Goal: Task Accomplishment & Management: Use online tool/utility

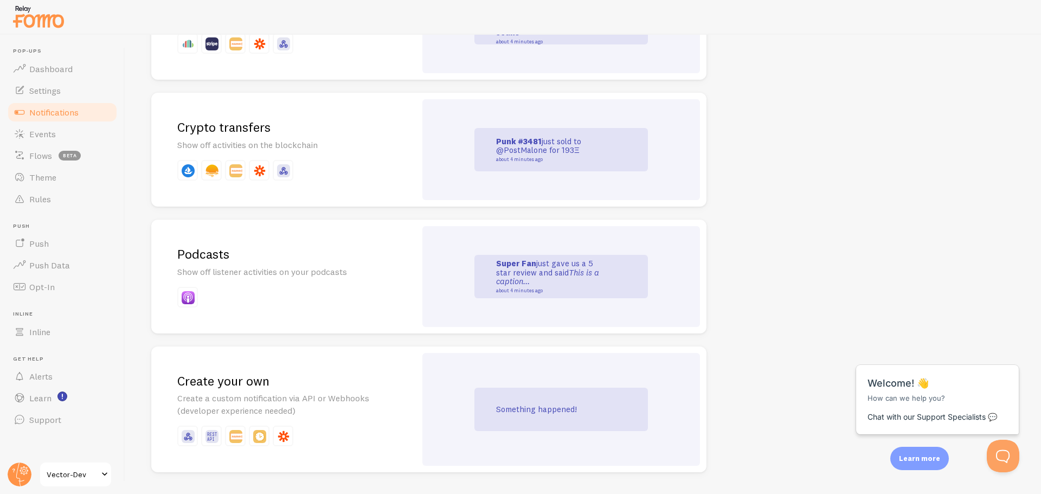
scroll to position [2289, 0]
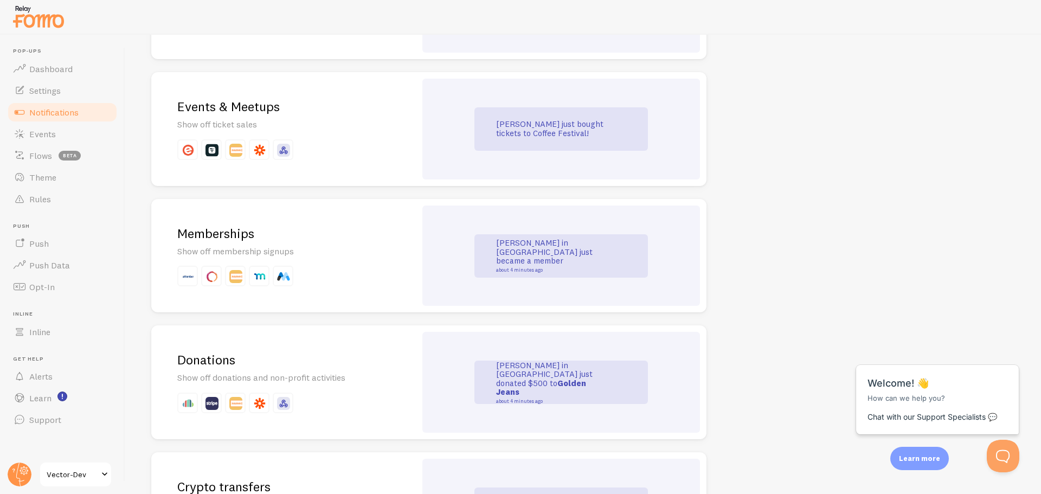
drag, startPoint x: 743, startPoint y: 306, endPoint x: 751, endPoint y: 252, distance: 54.2
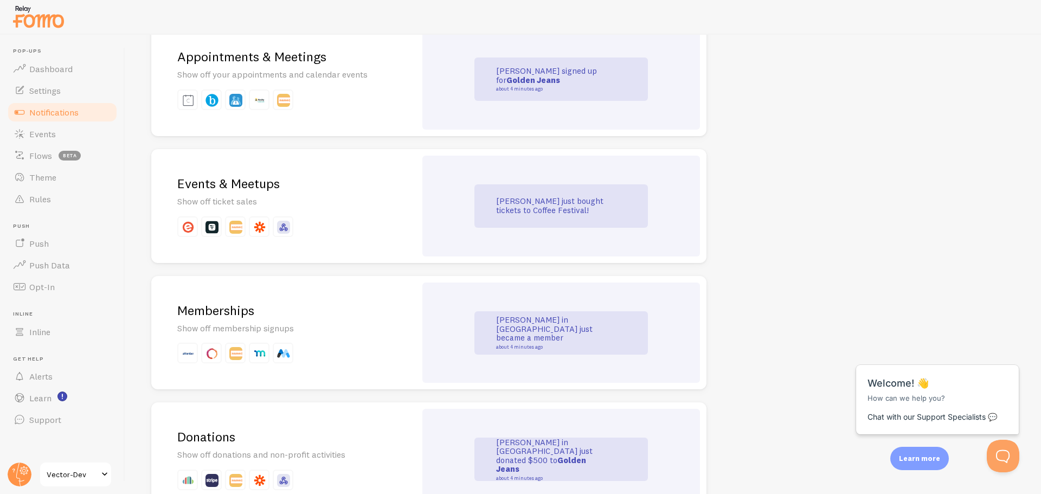
scroll to position [1791, 0]
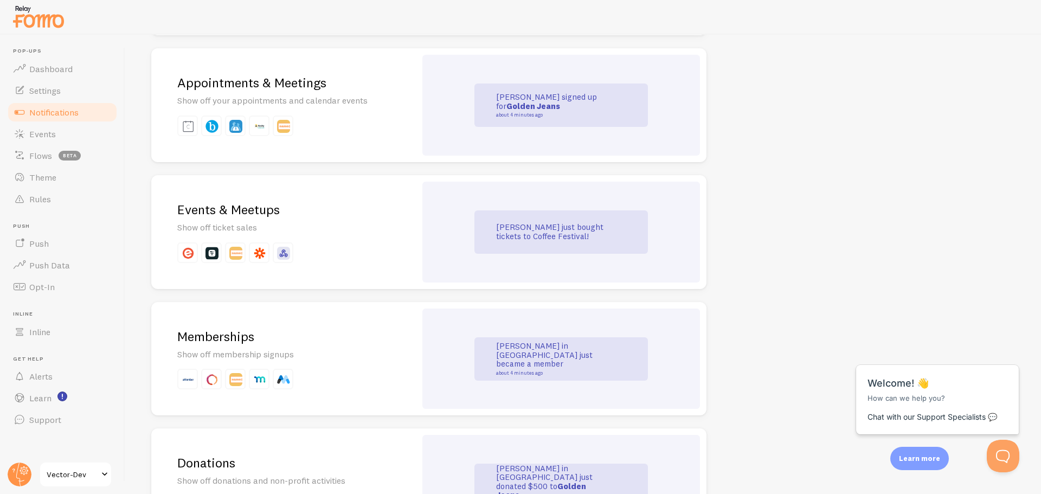
drag, startPoint x: 738, startPoint y: 305, endPoint x: 746, endPoint y: 273, distance: 33.0
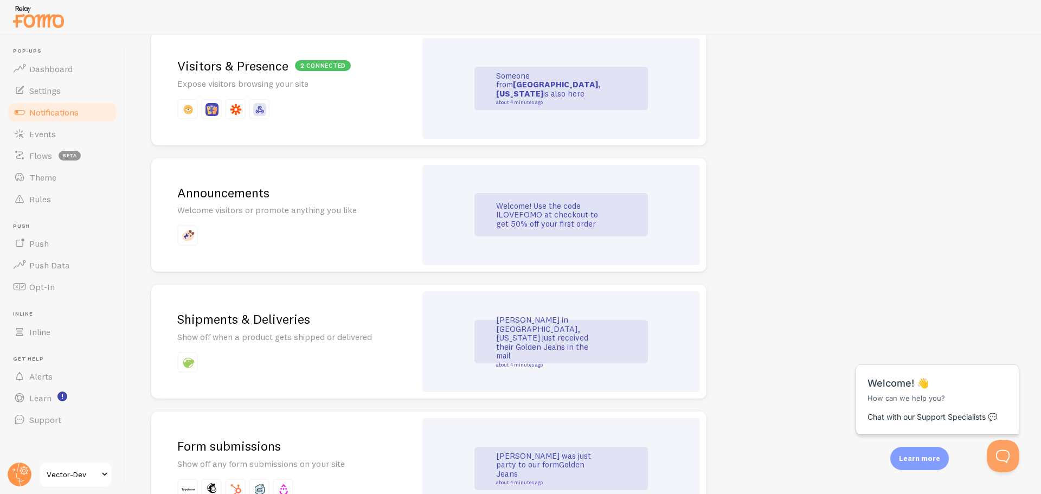
drag, startPoint x: 714, startPoint y: 327, endPoint x: 727, endPoint y: 293, distance: 36.4
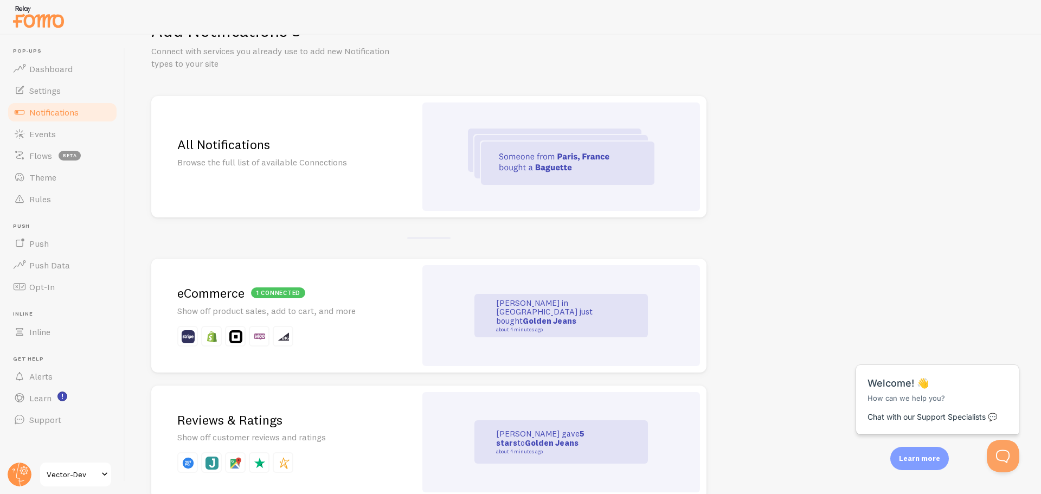
drag, startPoint x: 724, startPoint y: 307, endPoint x: 739, endPoint y: 257, distance: 52.6
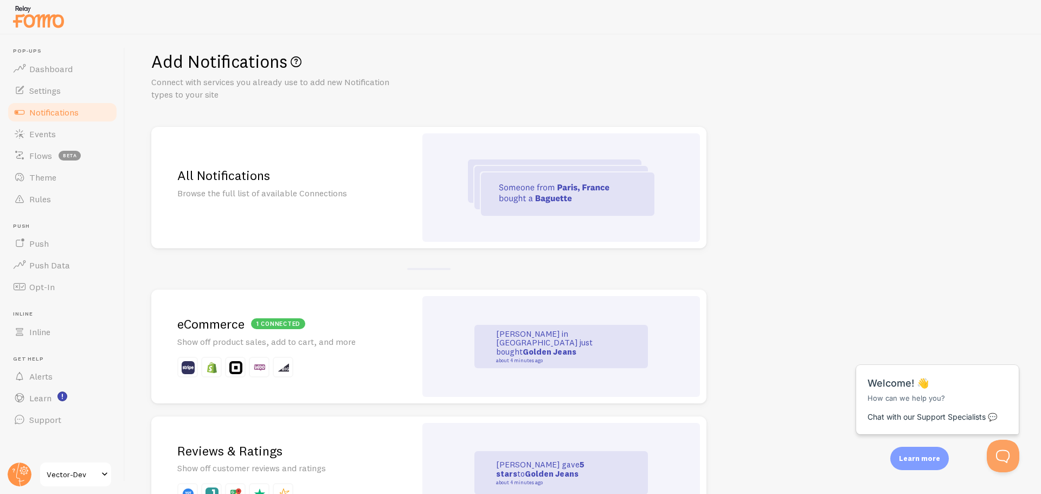
scroll to position [0, 0]
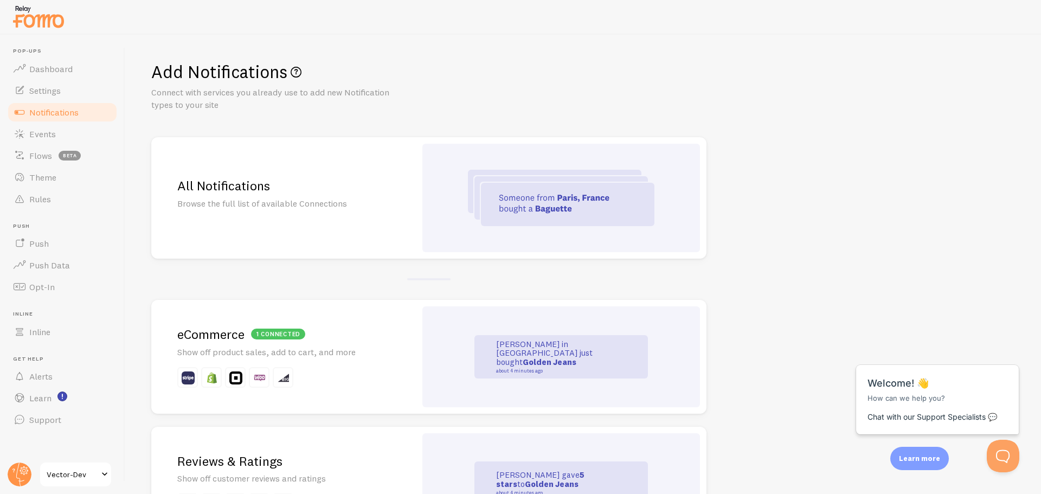
drag, startPoint x: 723, startPoint y: 291, endPoint x: 732, endPoint y: 255, distance: 36.9
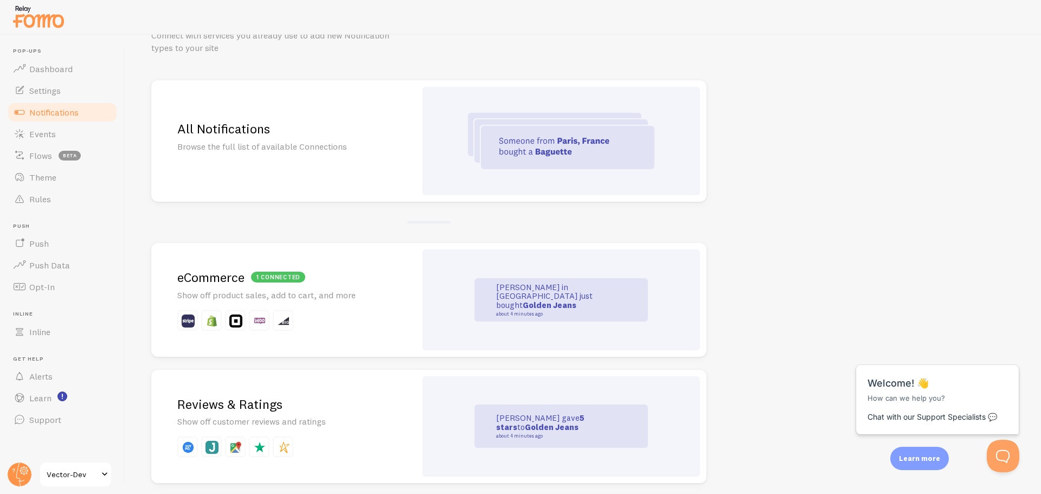
scroll to position [108, 0]
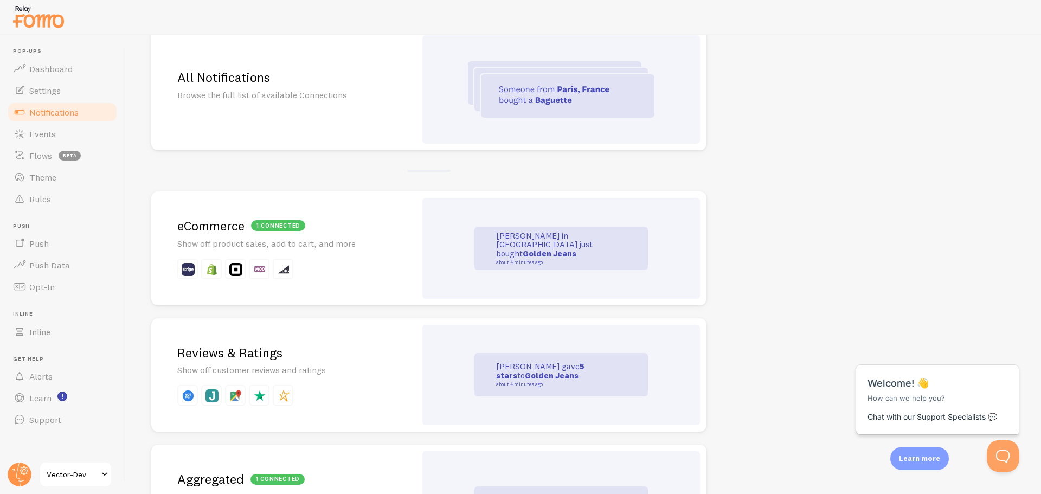
drag, startPoint x: 747, startPoint y: 236, endPoint x: 734, endPoint y: 285, distance: 51.0
click at [285, 222] on div "1 connected" at bounding box center [278, 225] width 54 height 11
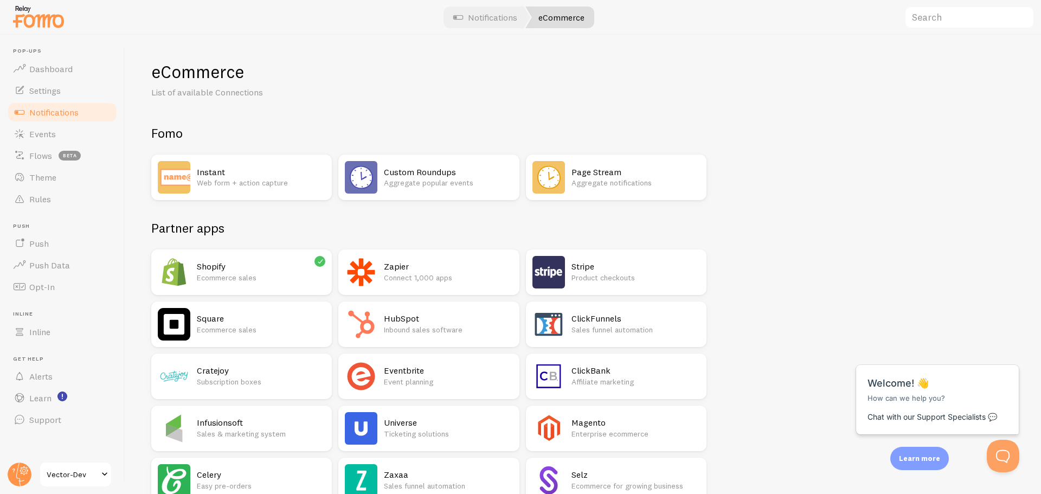
click at [221, 270] on h2 "Shopify" at bounding box center [261, 266] width 128 height 11
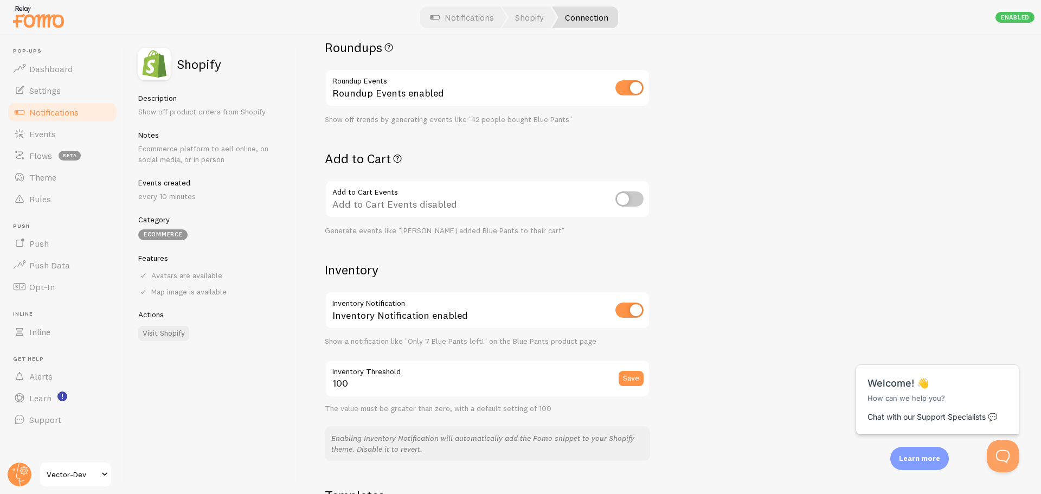
scroll to position [437, 0]
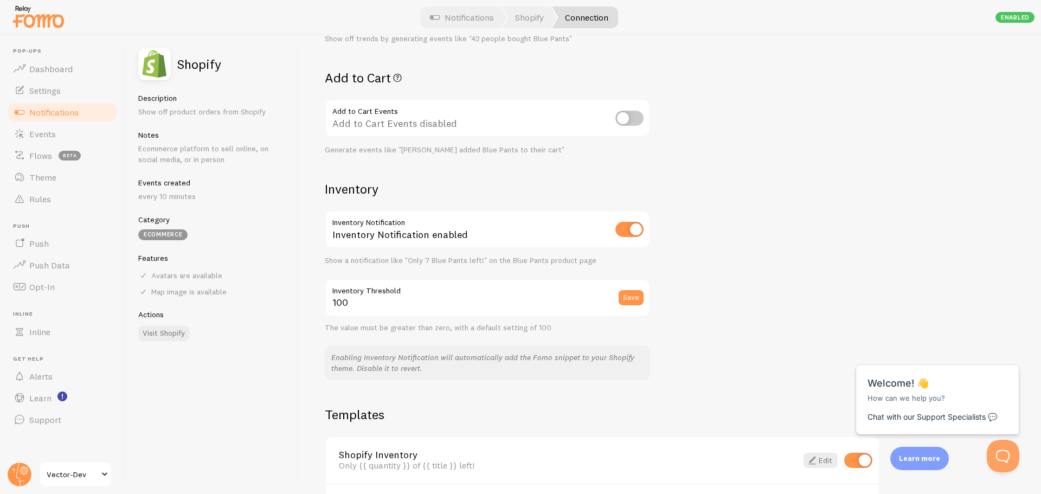
drag, startPoint x: 708, startPoint y: 221, endPoint x: 703, endPoint y: 276, distance: 55.0
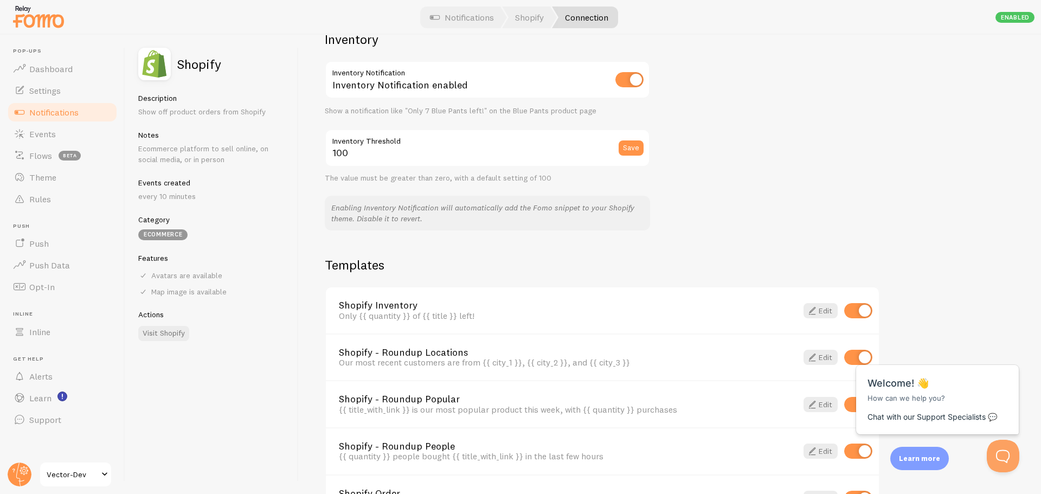
scroll to position [647, 0]
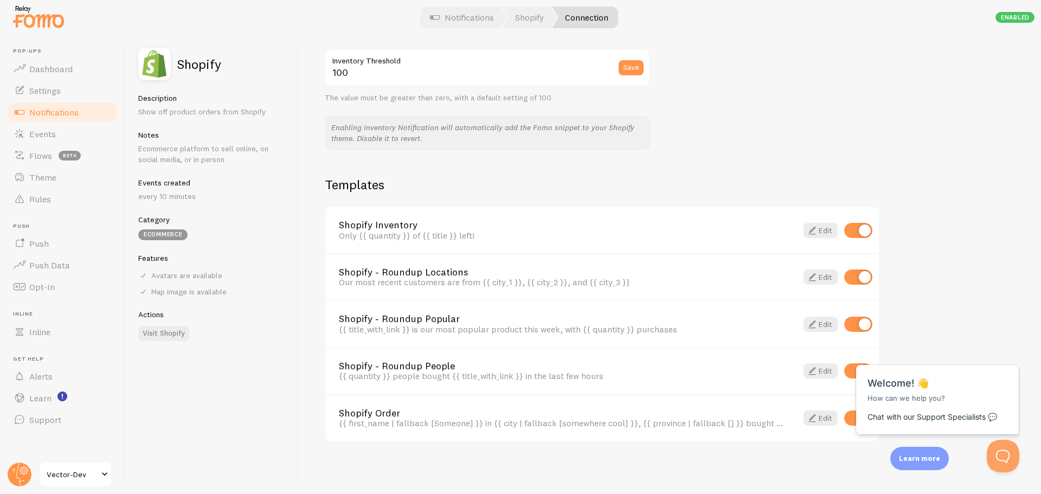
drag, startPoint x: 696, startPoint y: 224, endPoint x: 695, endPoint y: 269, distance: 45.0
